Goal: Task Accomplishment & Management: Manage account settings

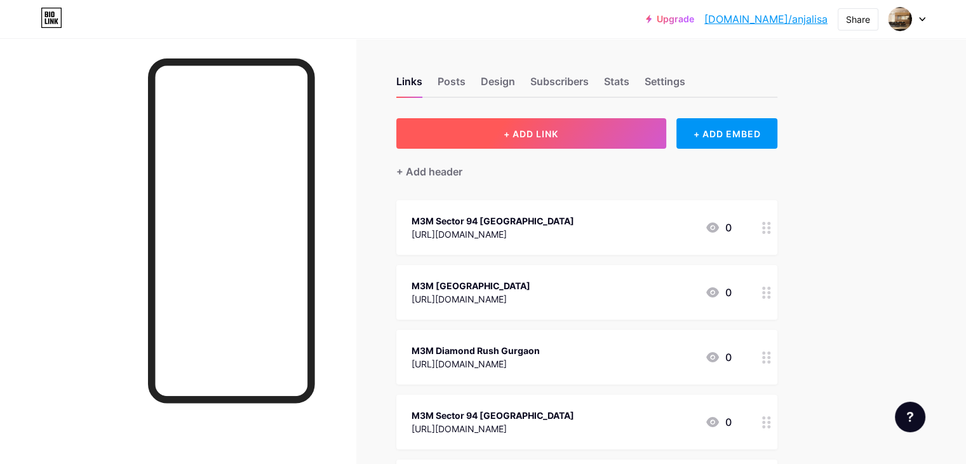
click at [556, 132] on button "+ ADD LINK" at bounding box center [531, 133] width 270 height 30
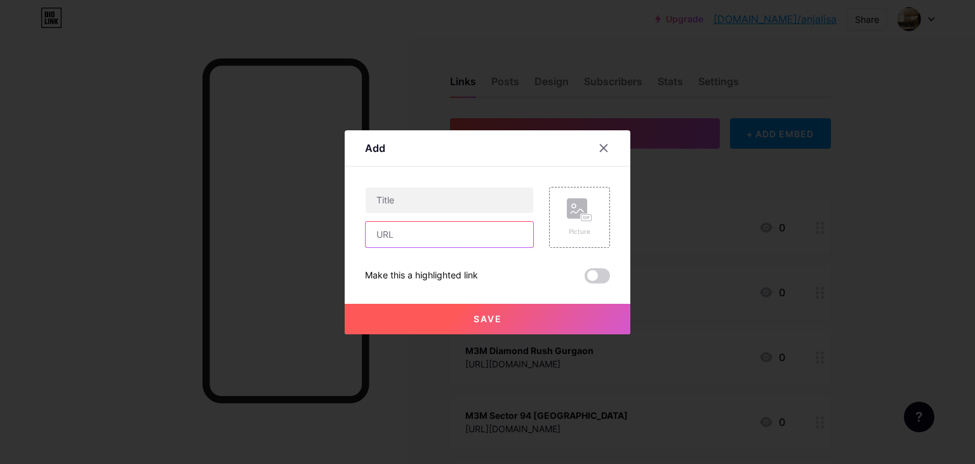
click at [442, 234] on input "text" at bounding box center [450, 234] width 168 height 25
paste input "[URL][DOMAIN_NAME]"
type input "[URL][DOMAIN_NAME]"
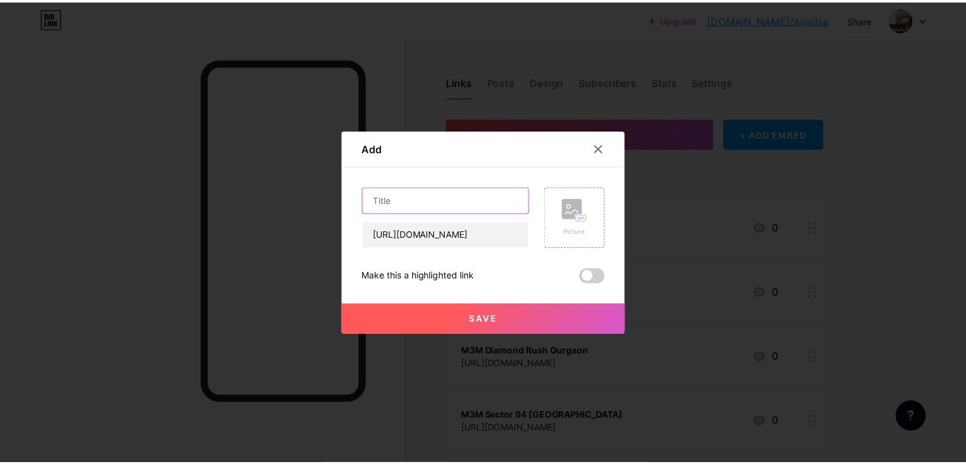
scroll to position [0, 0]
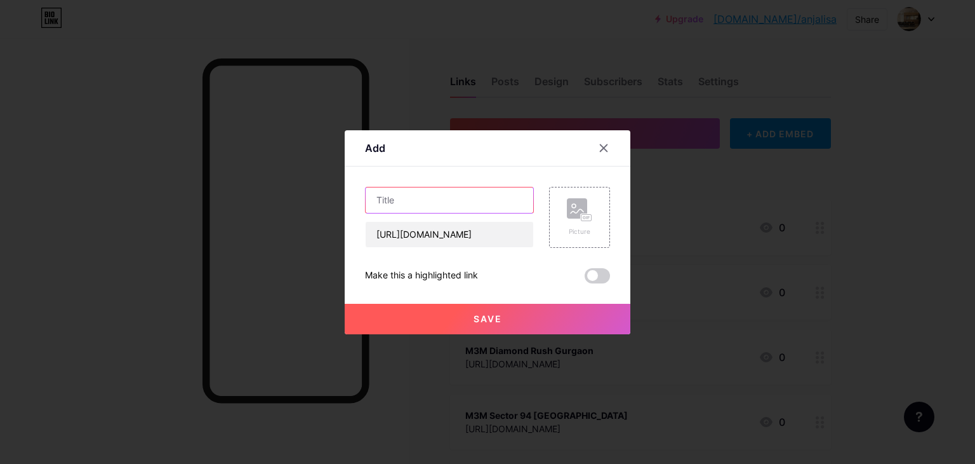
click at [403, 206] on input "text" at bounding box center [450, 199] width 168 height 25
paste input "Smart World Sector 98"
type input "Smart World [GEOGRAPHIC_DATA]"
click at [480, 316] on span "Save" at bounding box center [488, 318] width 29 height 11
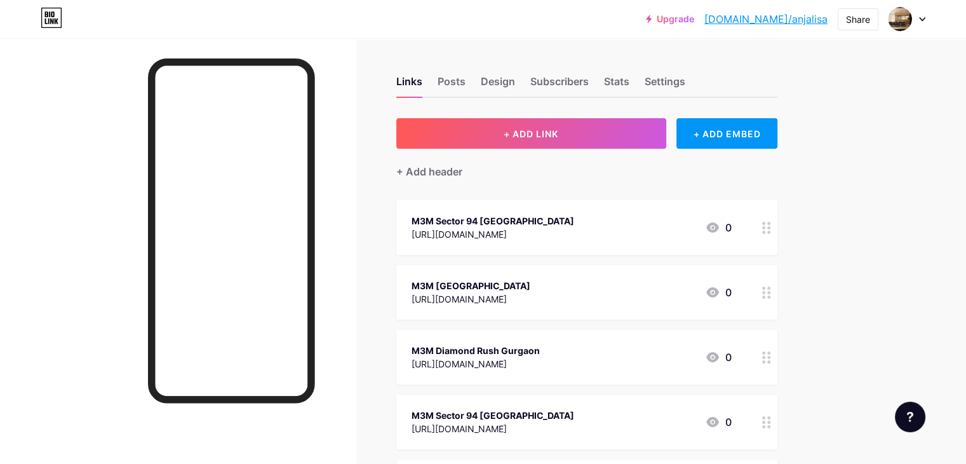
click at [760, 22] on link "[DOMAIN_NAME]/anjalisa" at bounding box center [765, 18] width 123 height 15
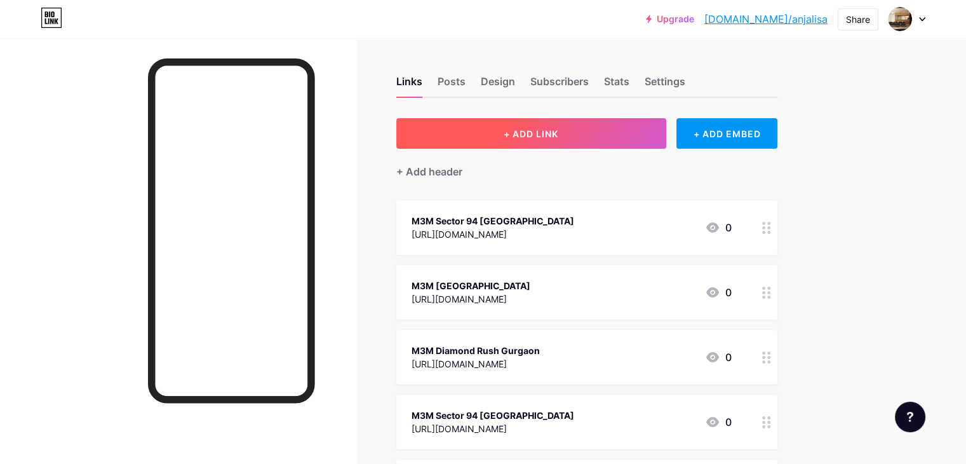
click at [558, 133] on span "+ ADD LINK" at bounding box center [531, 133] width 55 height 11
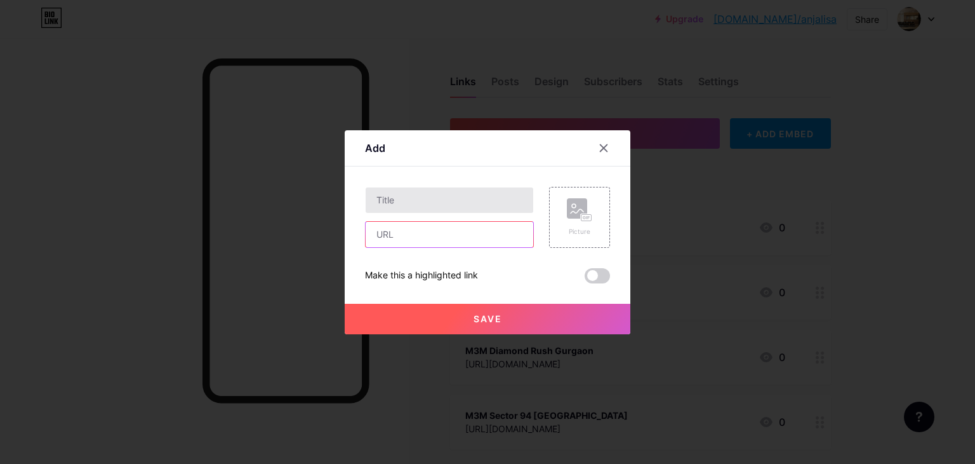
drag, startPoint x: 452, startPoint y: 227, endPoint x: 438, endPoint y: 206, distance: 24.7
click at [452, 227] on input "text" at bounding box center [450, 234] width 168 height 25
paste input "[URL][DOMAIN_NAME]"
type input "[URL][DOMAIN_NAME]"
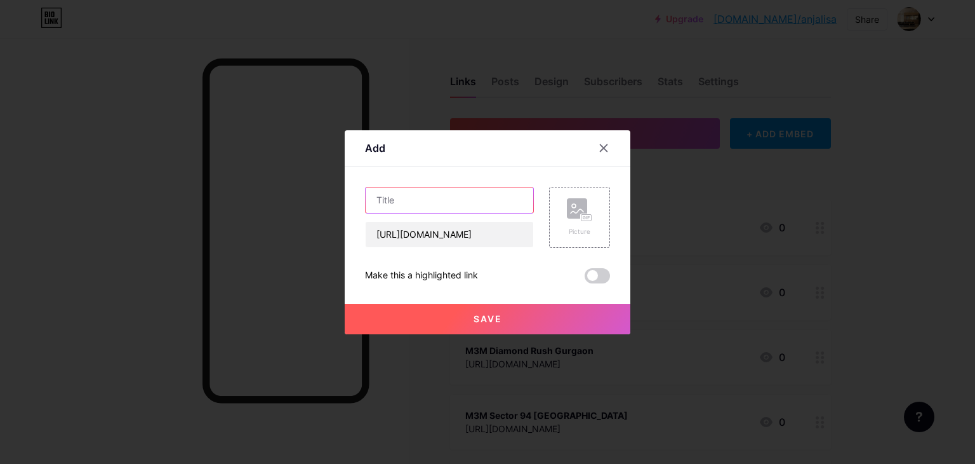
click at [432, 192] on input "text" at bounding box center [450, 199] width 168 height 25
paste input "Signature Global Noida"
type input "Signature Global Noida"
click at [484, 316] on span "Save" at bounding box center [488, 318] width 29 height 11
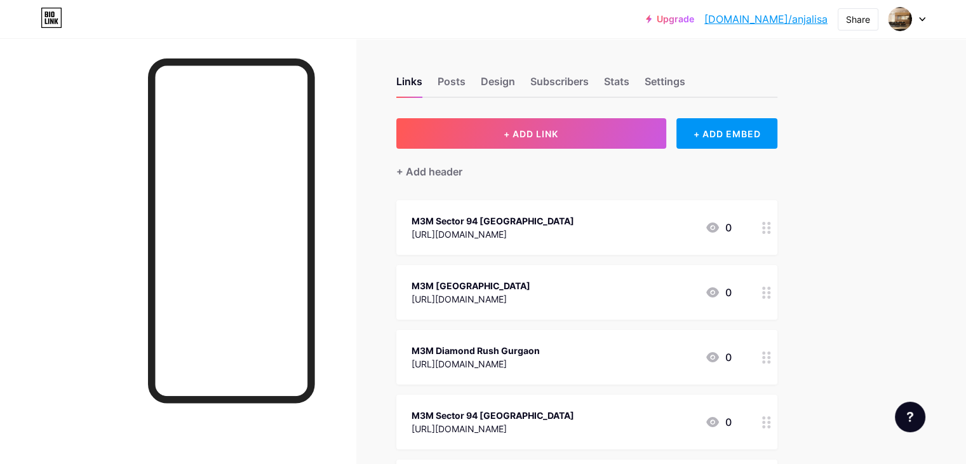
click at [788, 23] on link "[DOMAIN_NAME]/anjalisa" at bounding box center [765, 18] width 123 height 15
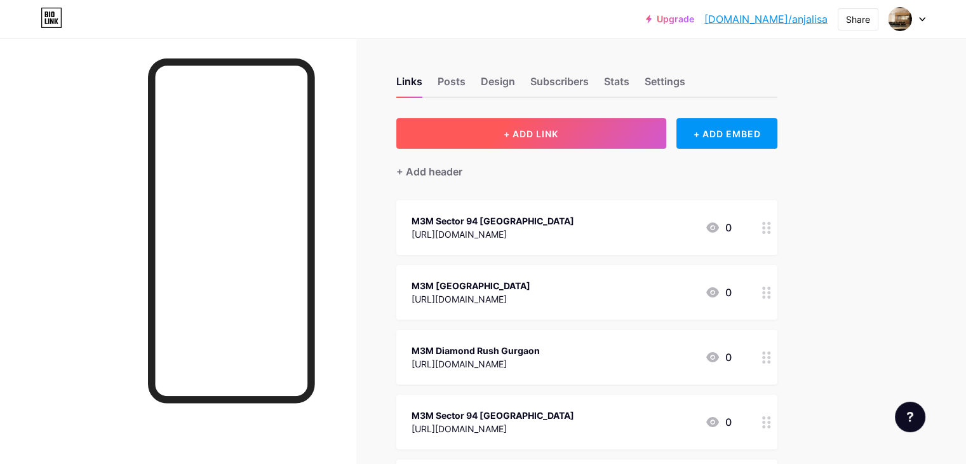
click at [559, 140] on button "+ ADD LINK" at bounding box center [531, 133] width 270 height 30
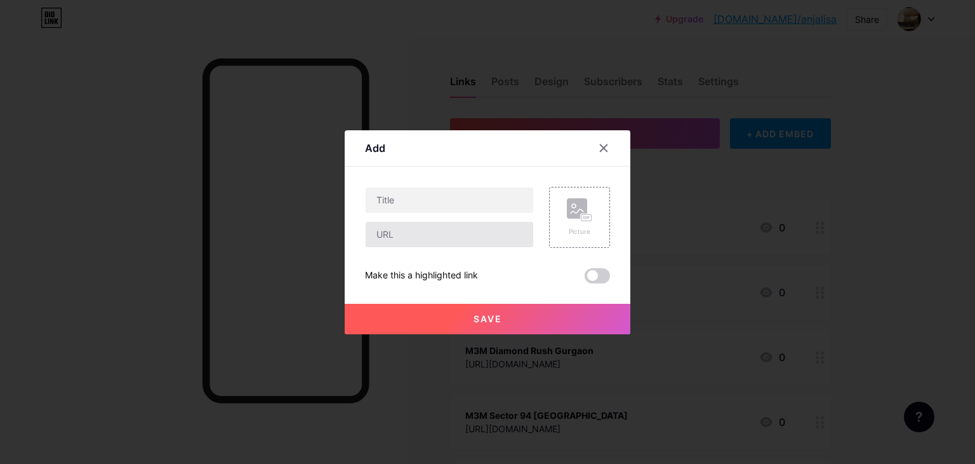
drag, startPoint x: 470, startPoint y: 221, endPoint x: 462, endPoint y: 227, distance: 10.0
click at [469, 224] on div at bounding box center [449, 234] width 169 height 27
click at [395, 236] on input "text" at bounding box center [450, 234] width 168 height 25
paste input "https://arihant.realtorprojects.com/residential/greater-noida/arihant-sector-22…"
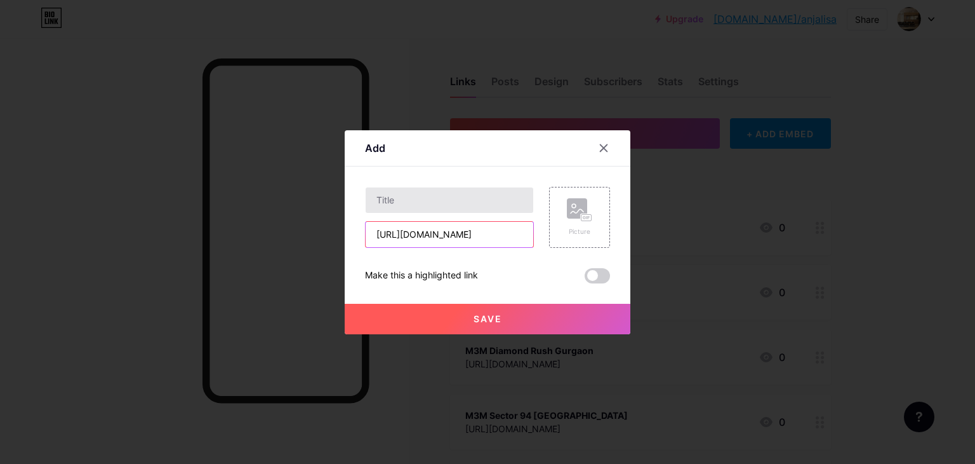
scroll to position [0, 280]
type input "https://arihant.realtorprojects.com/residential/greater-noida/arihant-sector-22…"
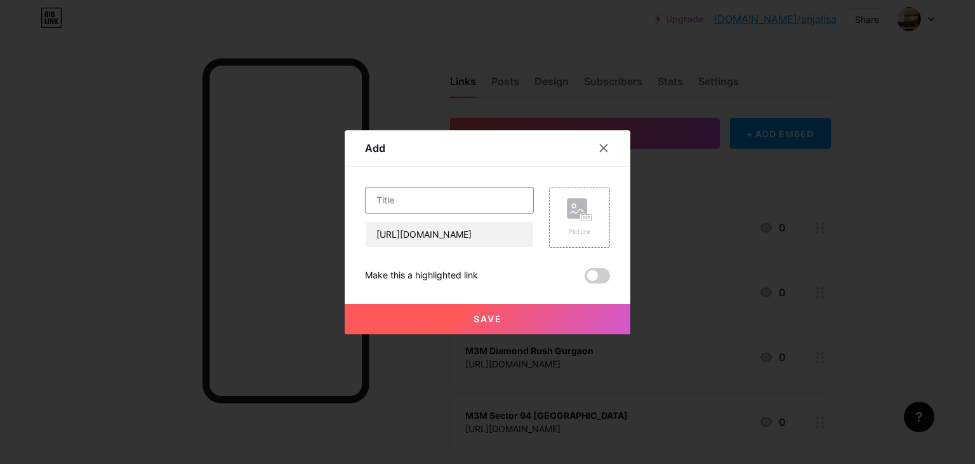
click at [394, 207] on input "text" at bounding box center [450, 199] width 168 height 25
paste input "Arihant Sector 22D Yamuna Expressway"
type input "Arihant Sector 22D Yamuna Expressway"
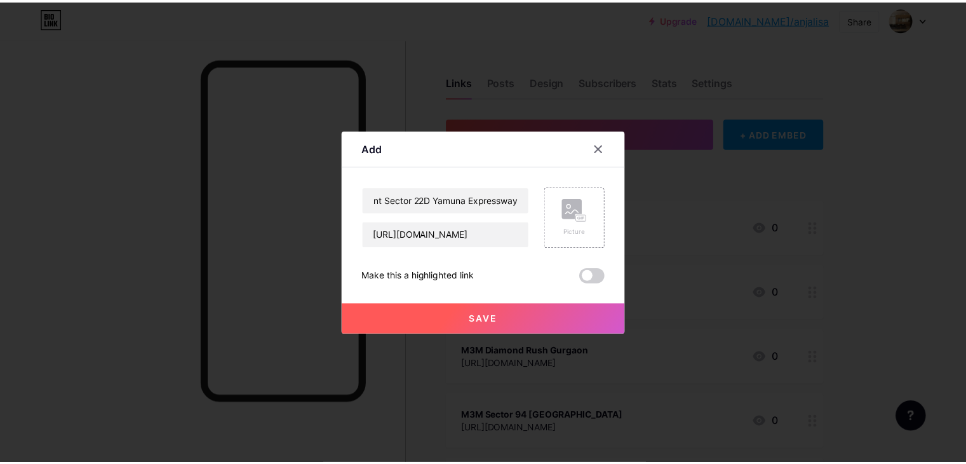
scroll to position [0, 0]
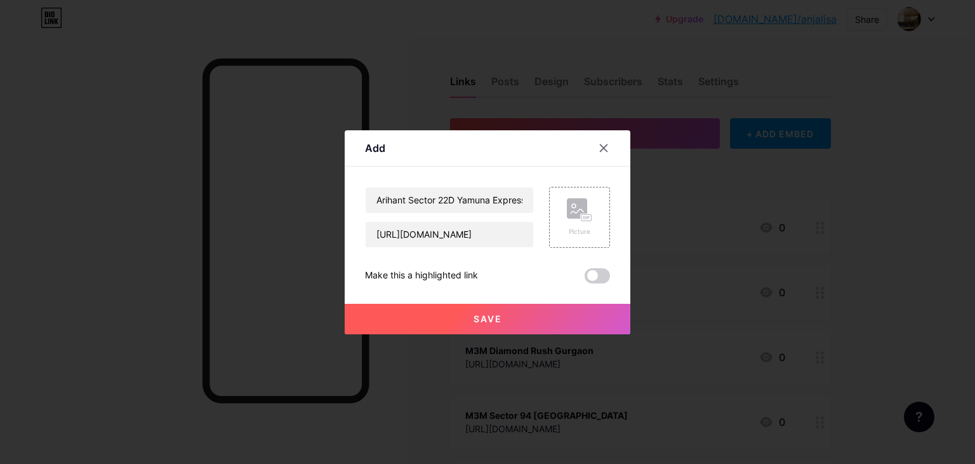
click at [464, 315] on button "Save" at bounding box center [488, 319] width 286 height 30
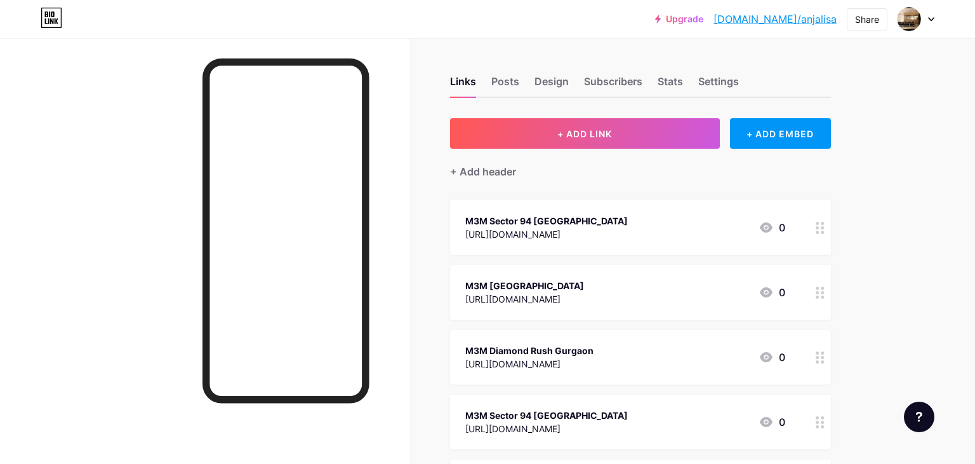
click at [780, 23] on link "[DOMAIN_NAME]/anjalisa" at bounding box center [775, 18] width 123 height 15
